Goal: Navigation & Orientation: Understand site structure

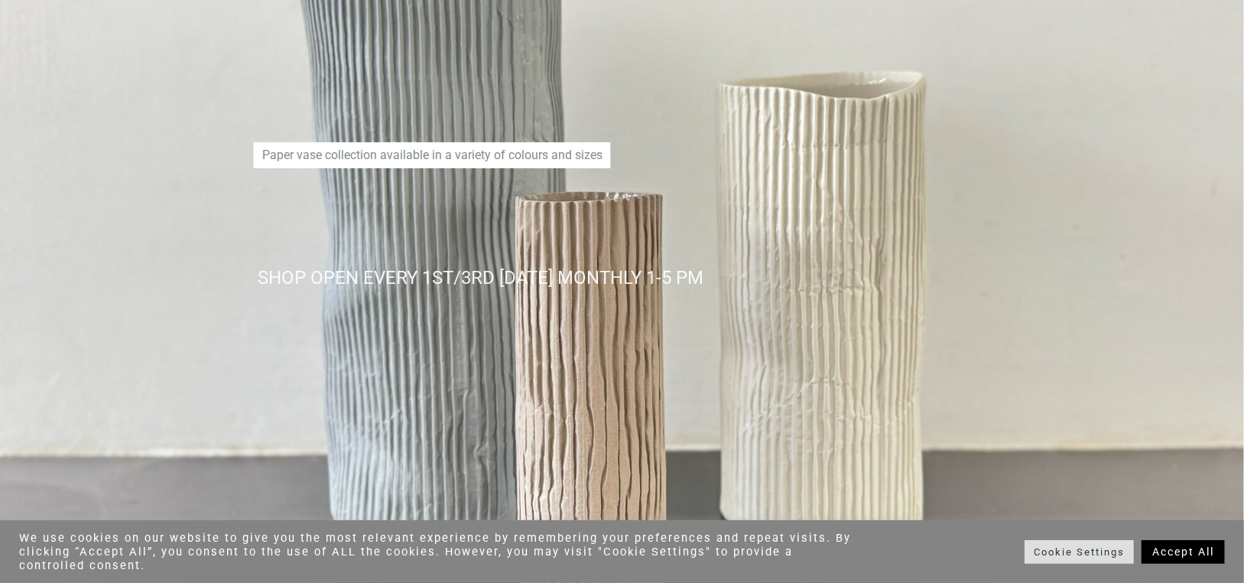
scroll to position [255, 0]
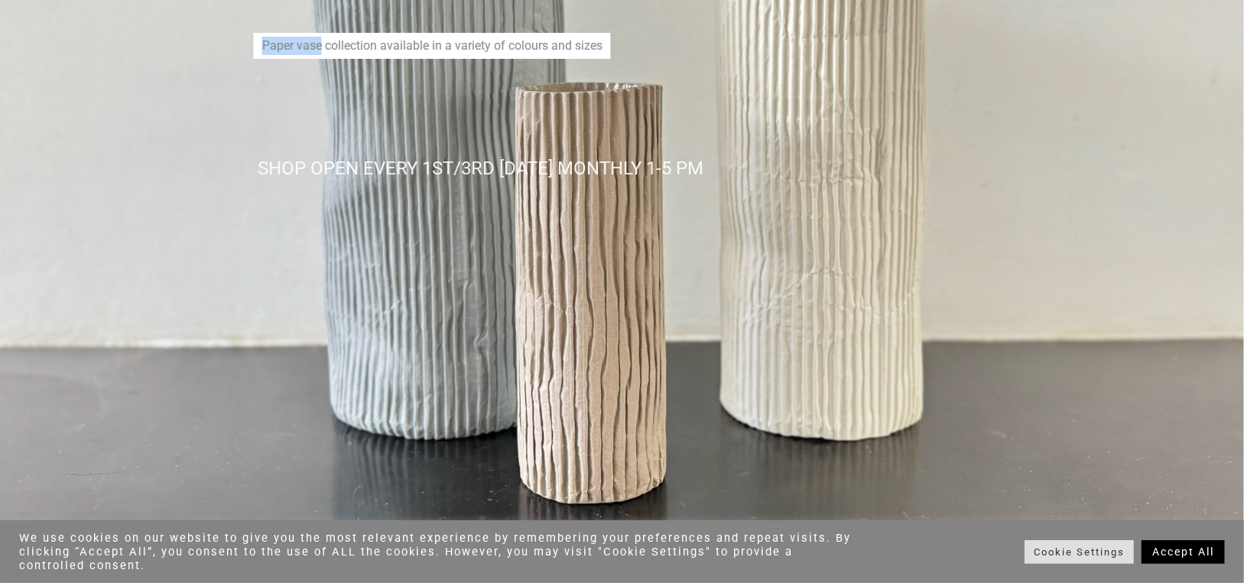
drag, startPoint x: 263, startPoint y: 44, endPoint x: 323, endPoint y: 45, distance: 59.7
click at [323, 45] on p "Paper vase collection available in a variety of colours and sizes" at bounding box center [432, 46] width 357 height 26
copy p "Paper vase"
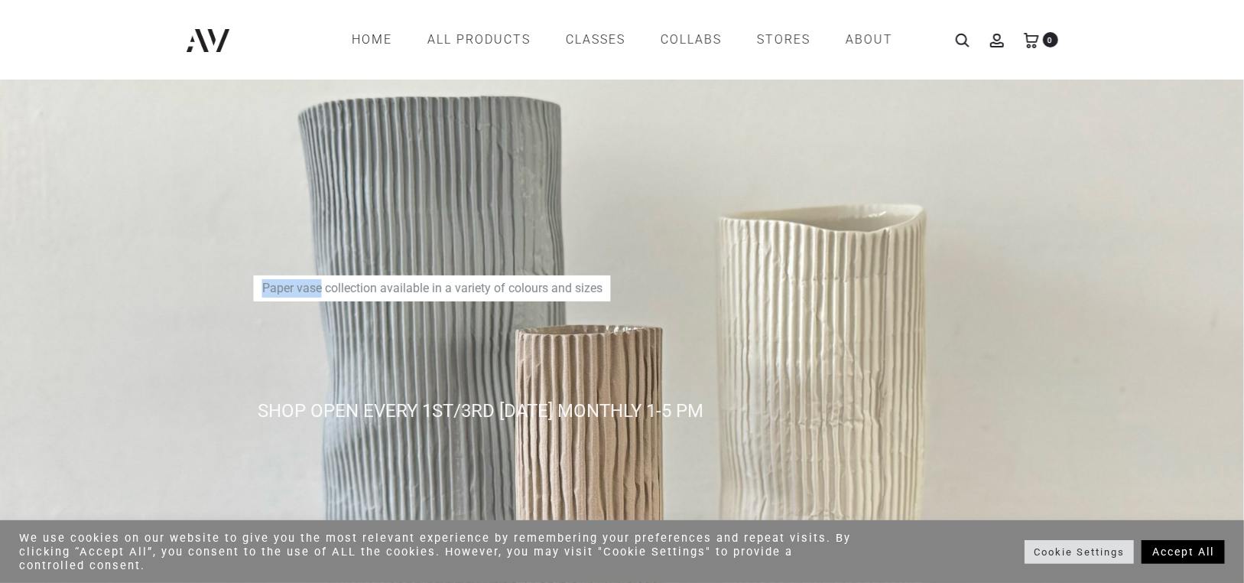
scroll to position [0, 0]
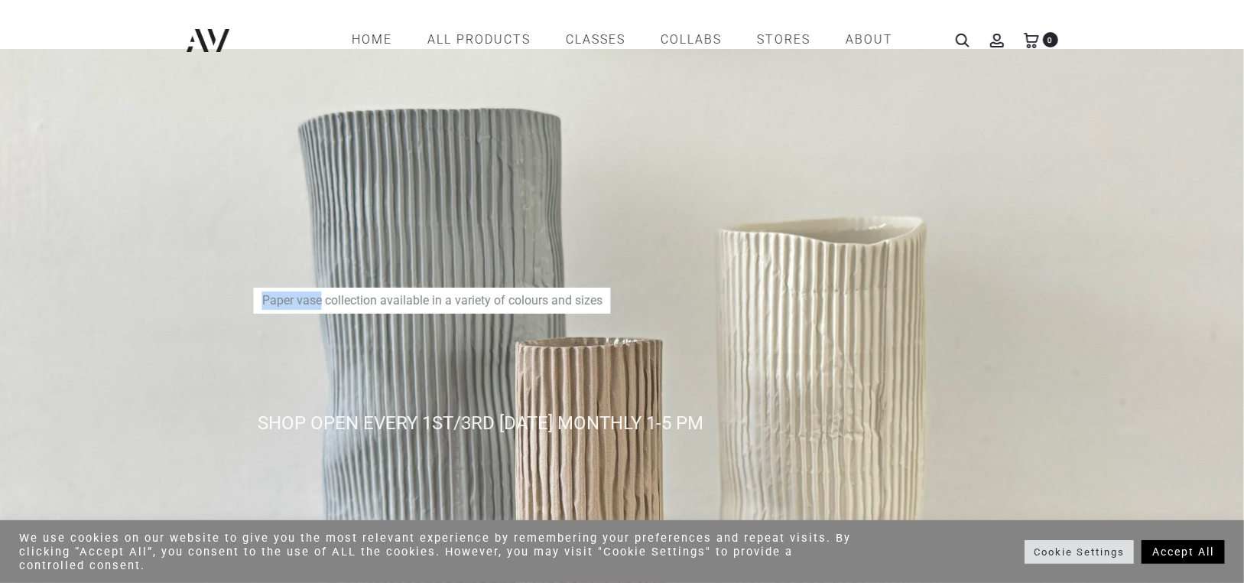
click at [745, 243] on div "SHOP OPEN EVERY 1ST/3RD FRIDAY MONTHLY 1-5 PM Paper vase collection available i…" at bounding box center [622, 431] width 902 height 749
click at [467, 336] on div "SHOP OPEN EVERY 1ST/3RD FRIDAY MONTHLY 1-5 PM Paper vase collection available i…" at bounding box center [622, 431] width 902 height 749
click at [440, 226] on div "SHOP OPEN EVERY 1ST/3RD FRIDAY MONTHLY 1-5 PM Paper vase collection available i…" at bounding box center [622, 431] width 902 height 749
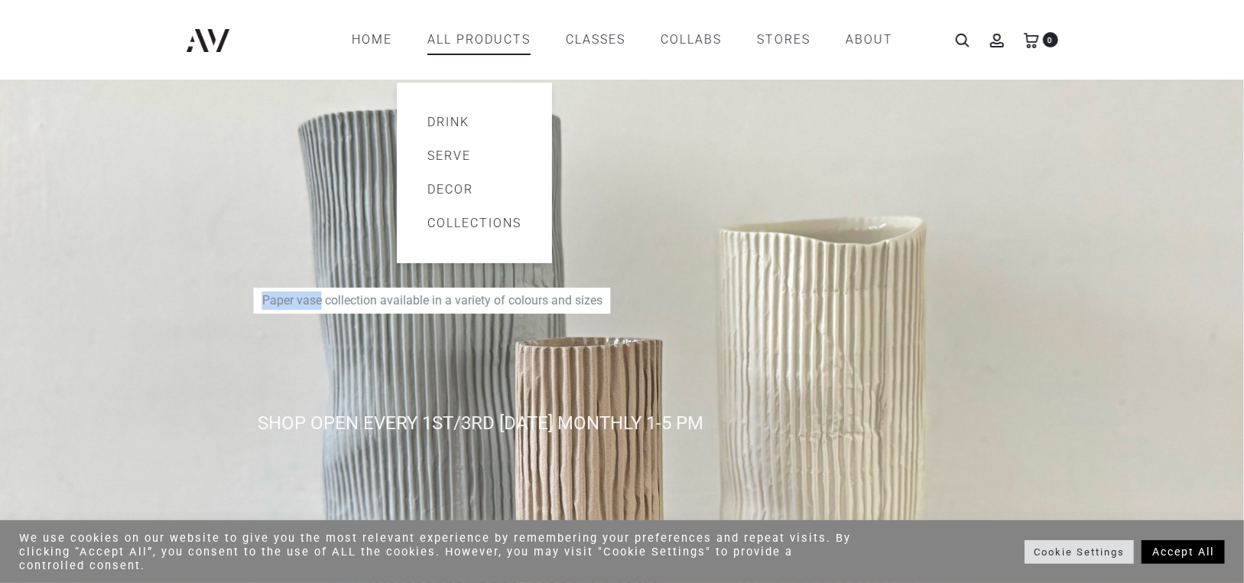
click at [446, 124] on link "Drink" at bounding box center [474, 122] width 94 height 18
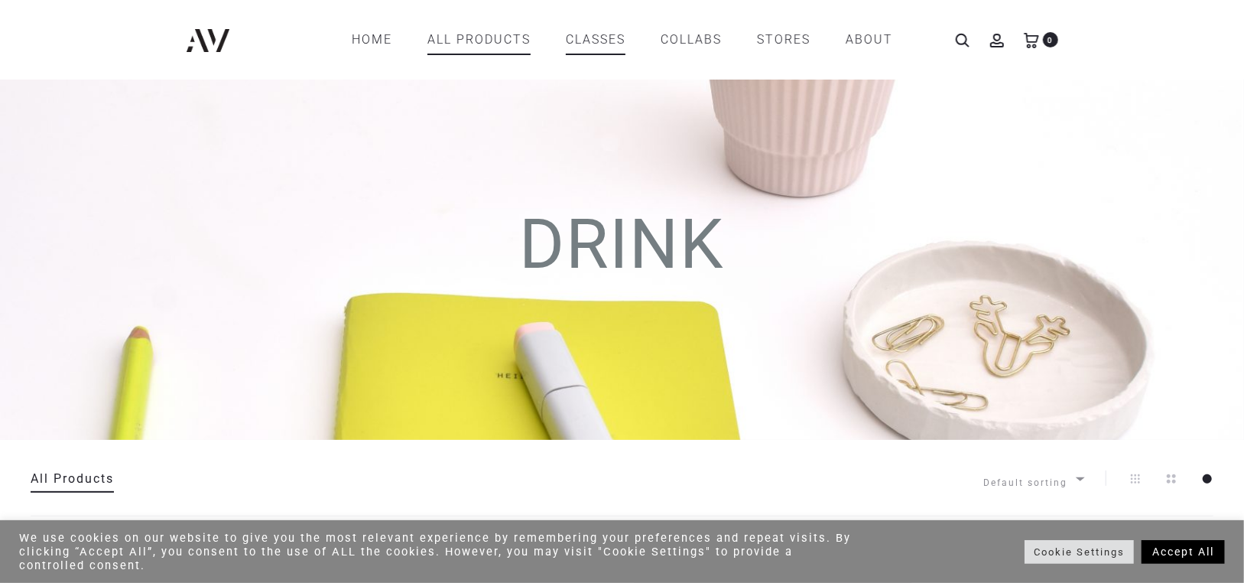
click at [598, 46] on link "CLASSES" at bounding box center [596, 40] width 60 height 26
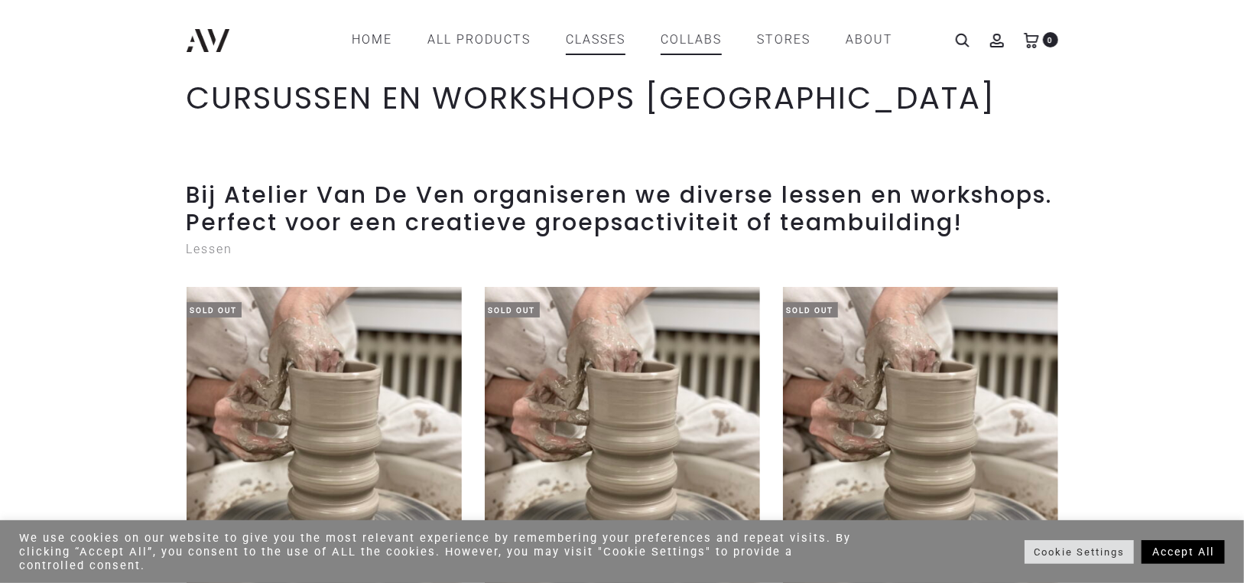
click at [684, 37] on link "COLLABS" at bounding box center [691, 40] width 61 height 26
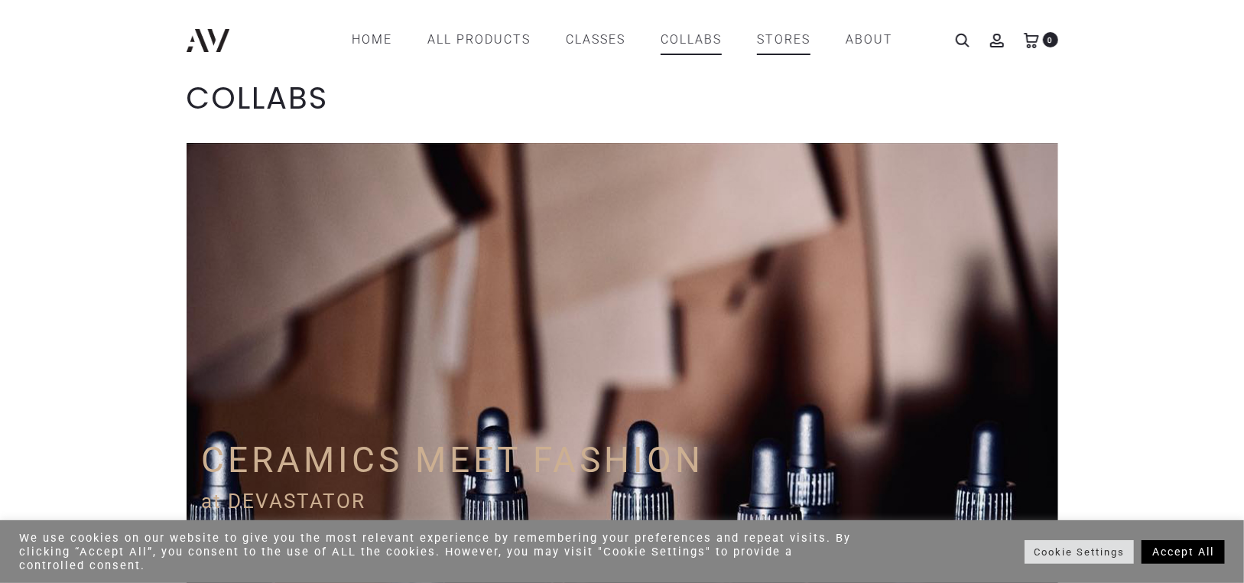
click at [787, 41] on link "STORES" at bounding box center [784, 40] width 54 height 26
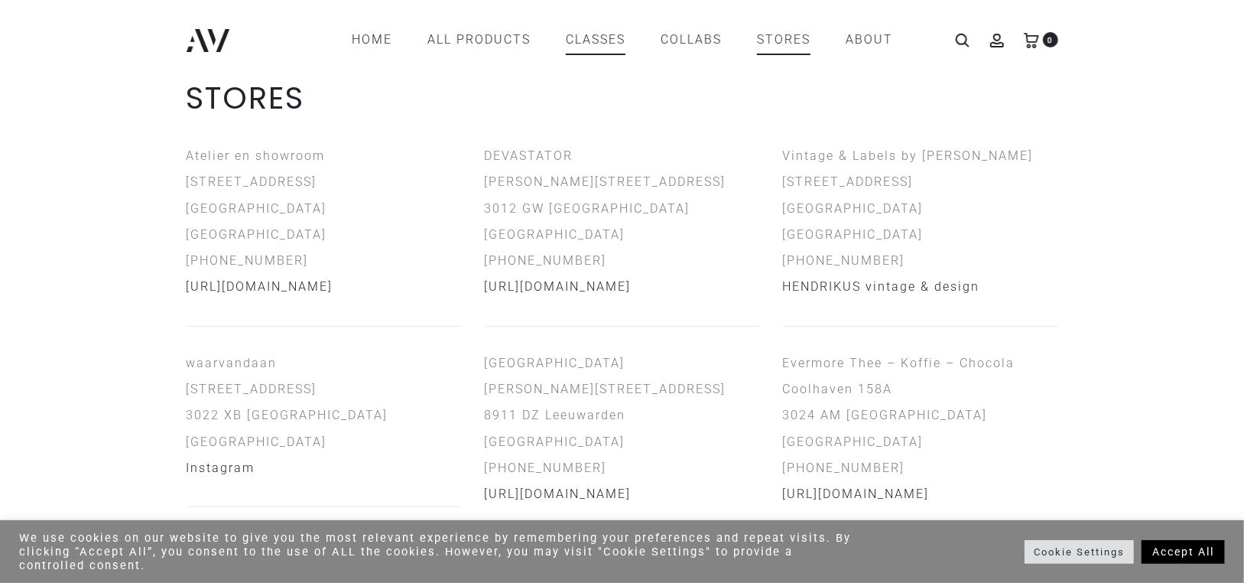
click at [616, 38] on link "CLASSES" at bounding box center [596, 40] width 60 height 26
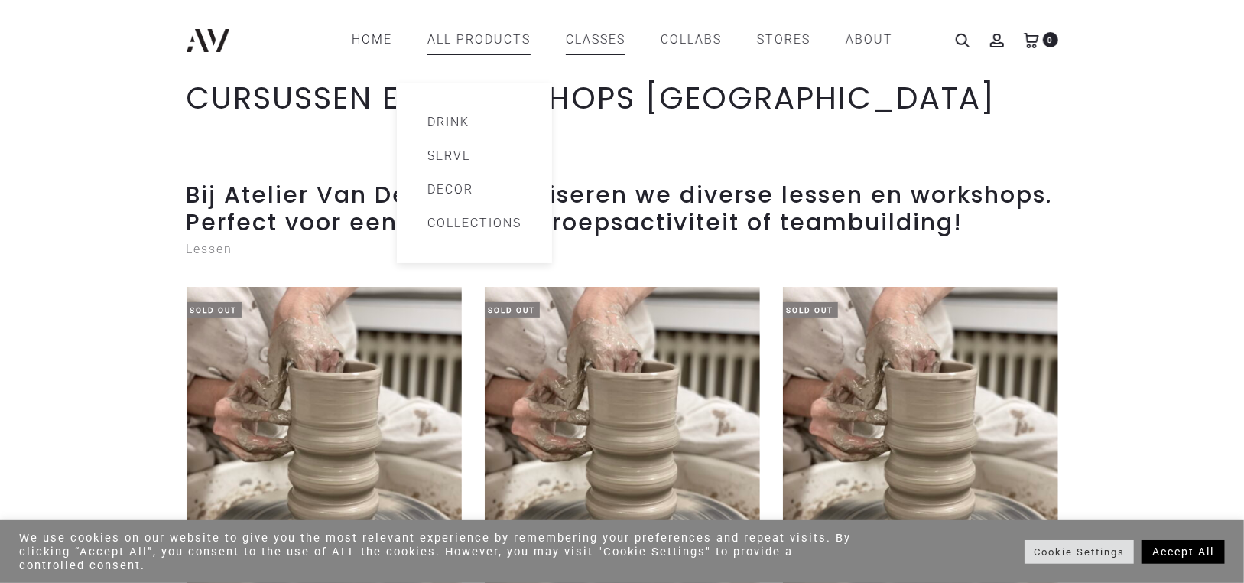
click at [498, 42] on link "All products" at bounding box center [478, 40] width 103 height 26
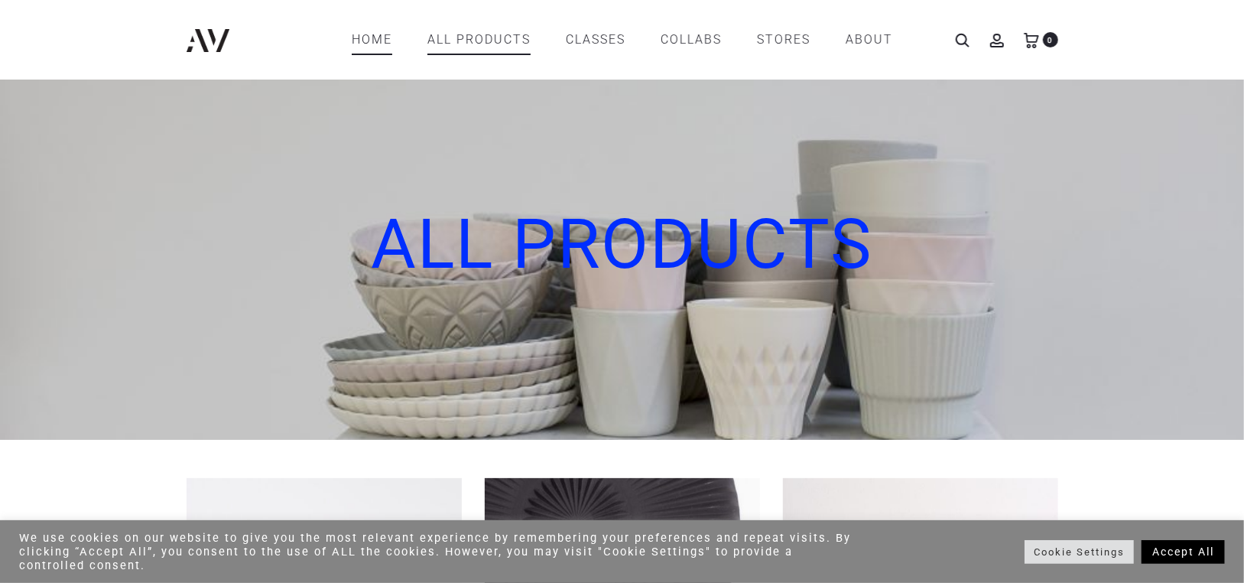
click at [372, 38] on link "Home" at bounding box center [372, 40] width 41 height 26
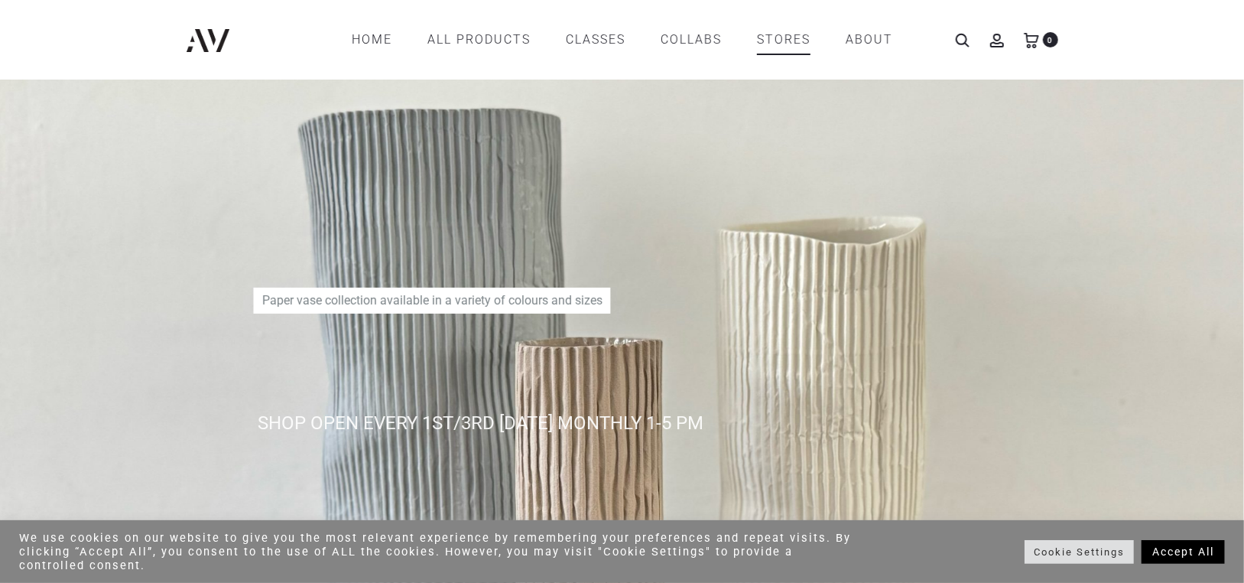
click at [787, 41] on link "STORES" at bounding box center [784, 40] width 54 height 26
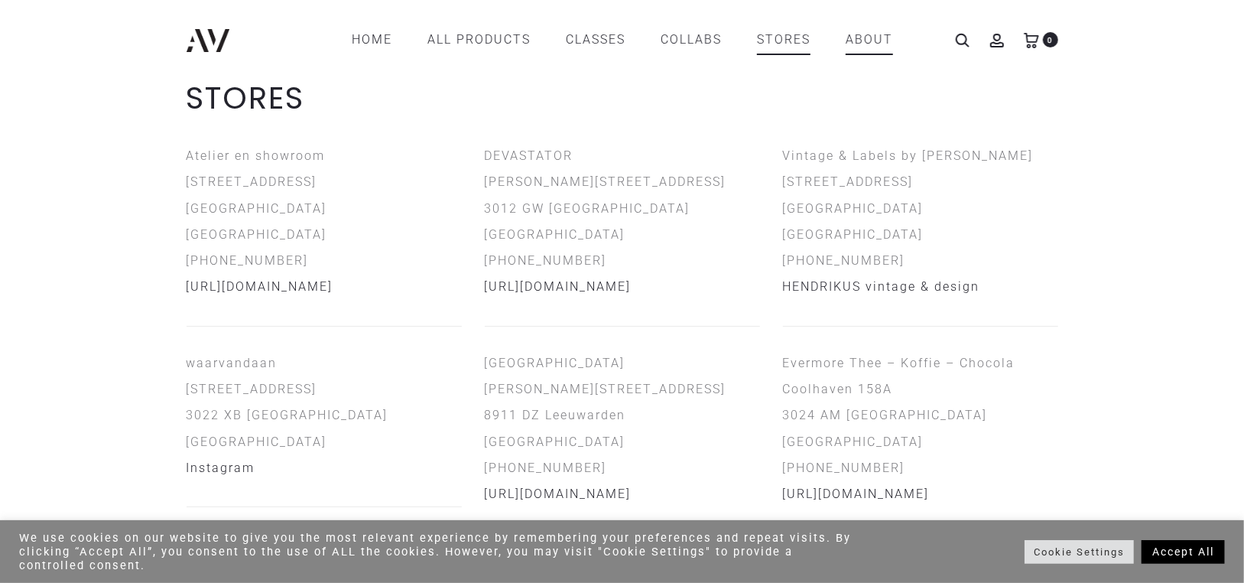
click at [876, 42] on link "ABOUT" at bounding box center [869, 40] width 47 height 26
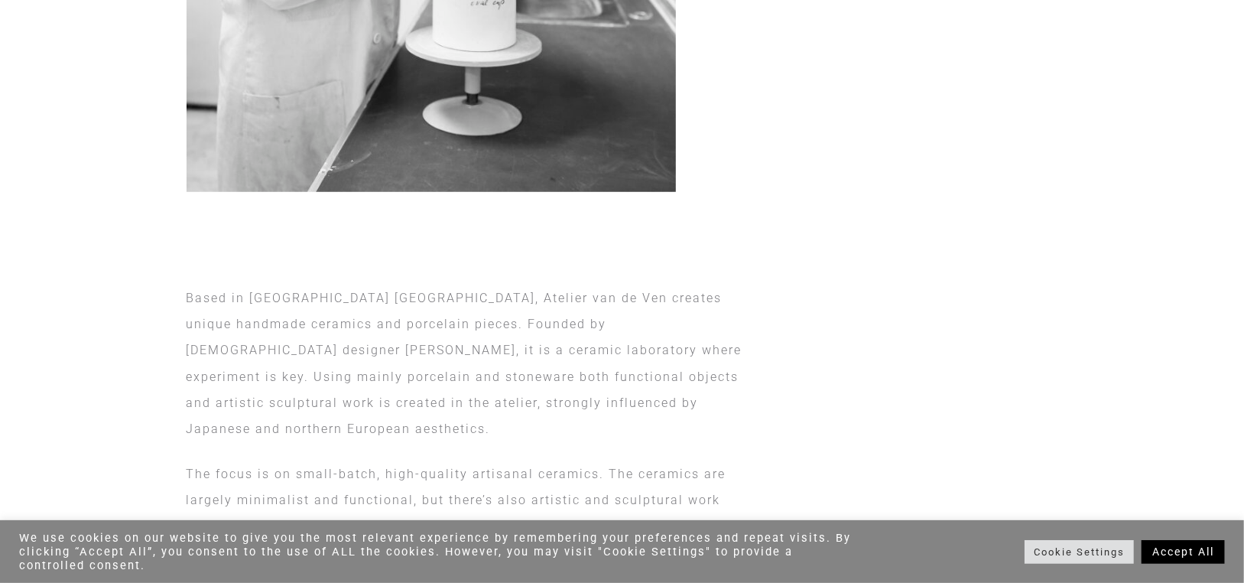
scroll to position [765, 0]
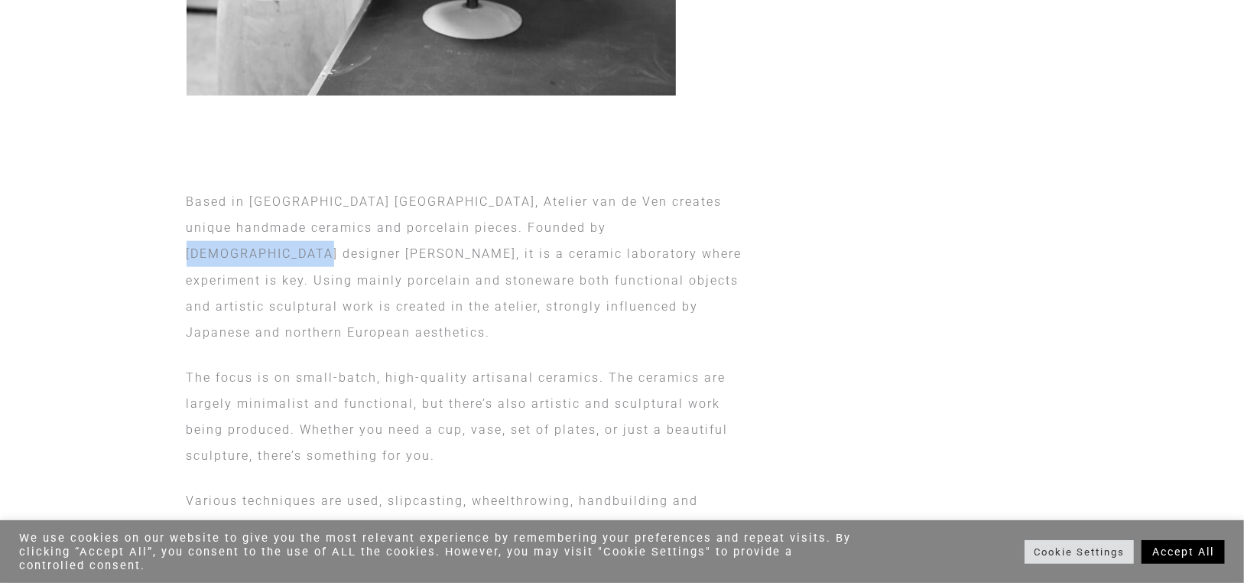
drag, startPoint x: 593, startPoint y: 226, endPoint x: 720, endPoint y: 229, distance: 126.2
click at [720, 229] on p "Based in Rotterdam Kralingen, Atelier van de Ven creates unique handmade cerami…" at bounding box center [474, 268] width 574 height 158
copy p "Jessica van de Ven"
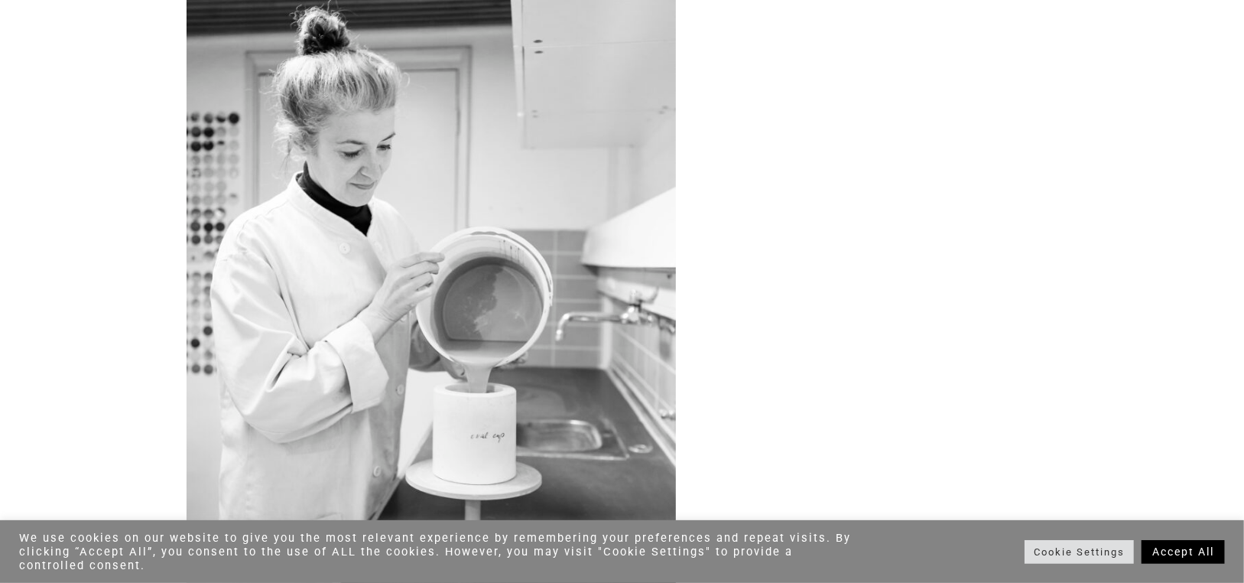
scroll to position [0, 0]
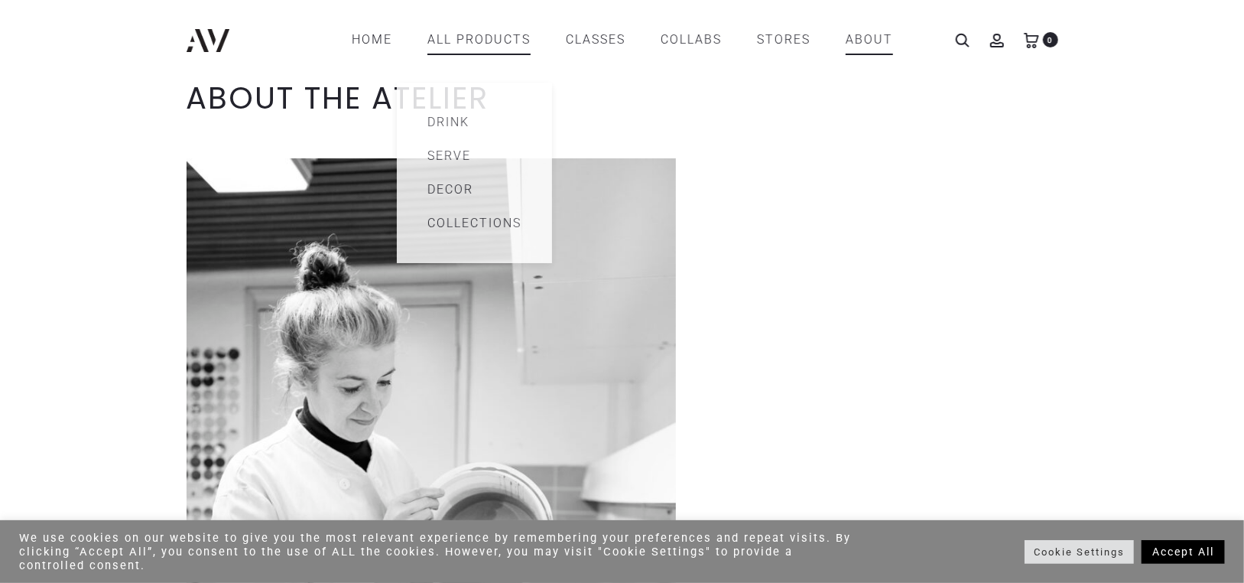
click at [440, 44] on link "All products" at bounding box center [478, 40] width 103 height 26
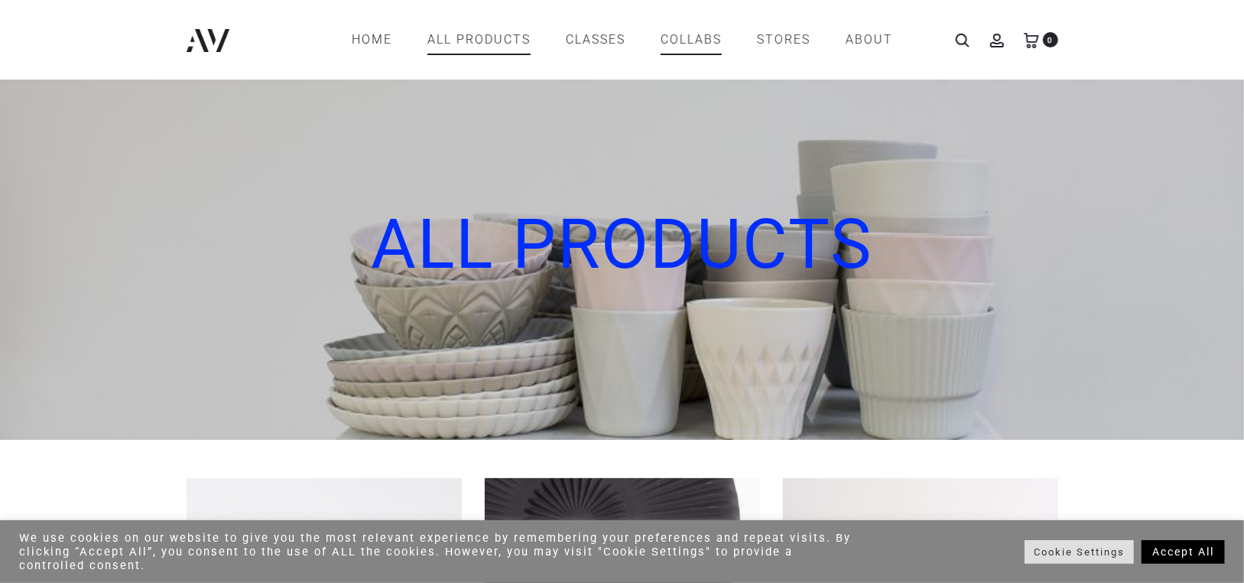
click at [688, 40] on link "COLLABS" at bounding box center [691, 40] width 61 height 26
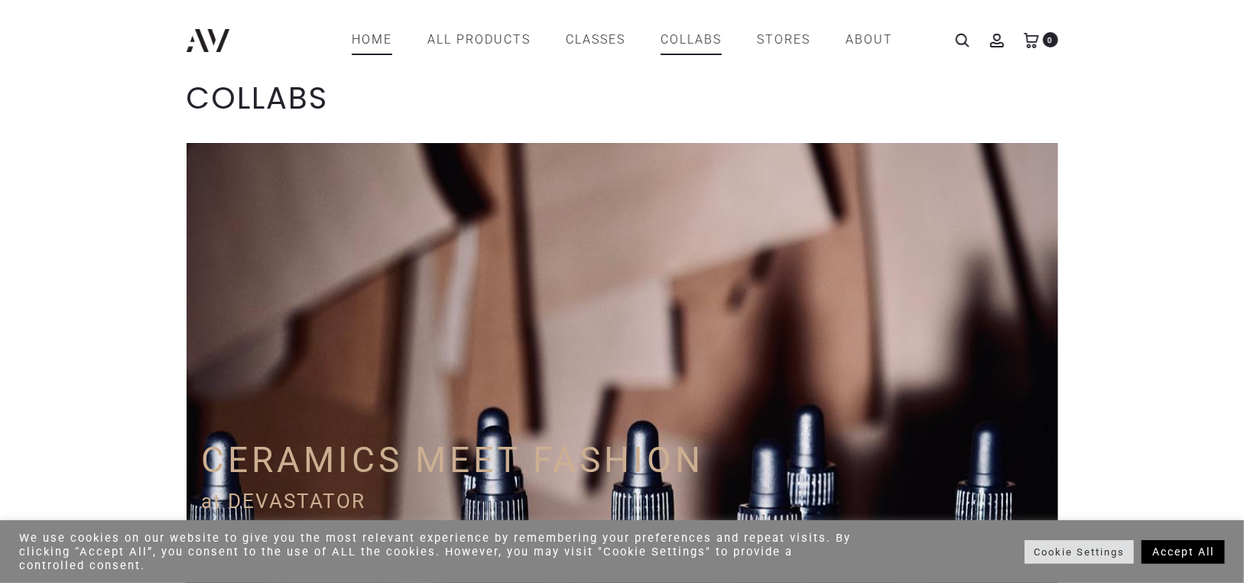
click at [359, 42] on link "Home" at bounding box center [372, 40] width 41 height 26
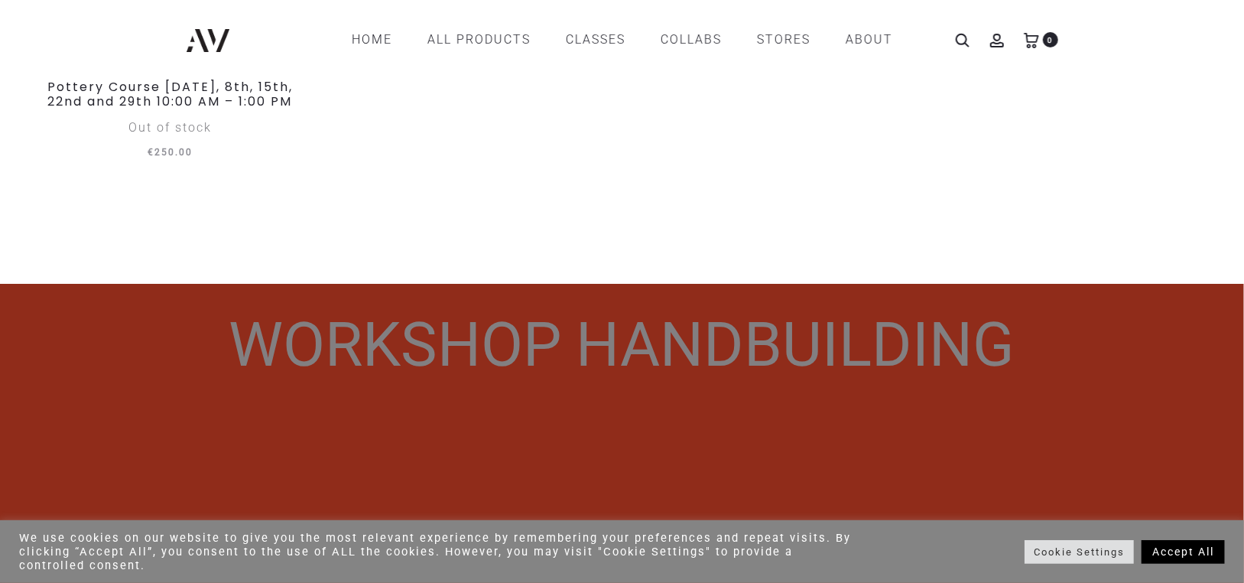
scroll to position [765, 0]
